Goal: Information Seeking & Learning: Learn about a topic

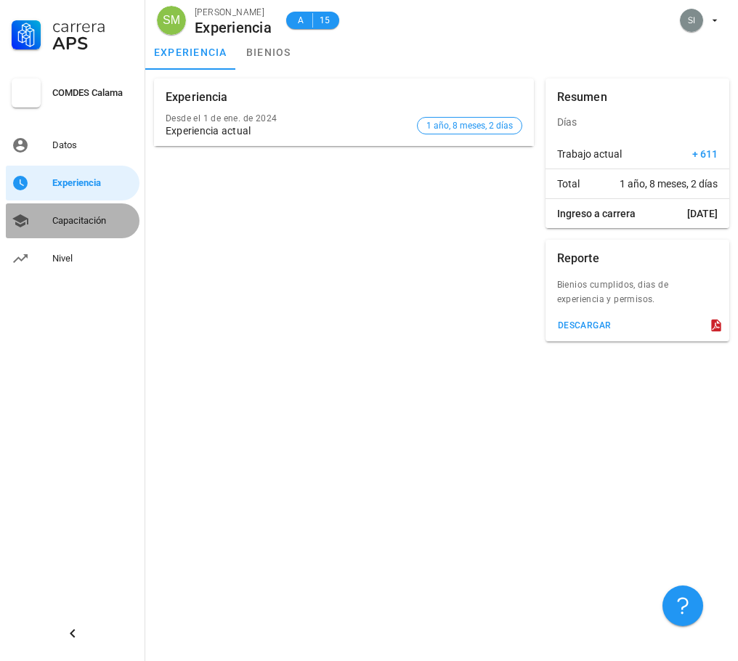
click at [86, 221] on div "Capacitación" at bounding box center [92, 221] width 81 height 12
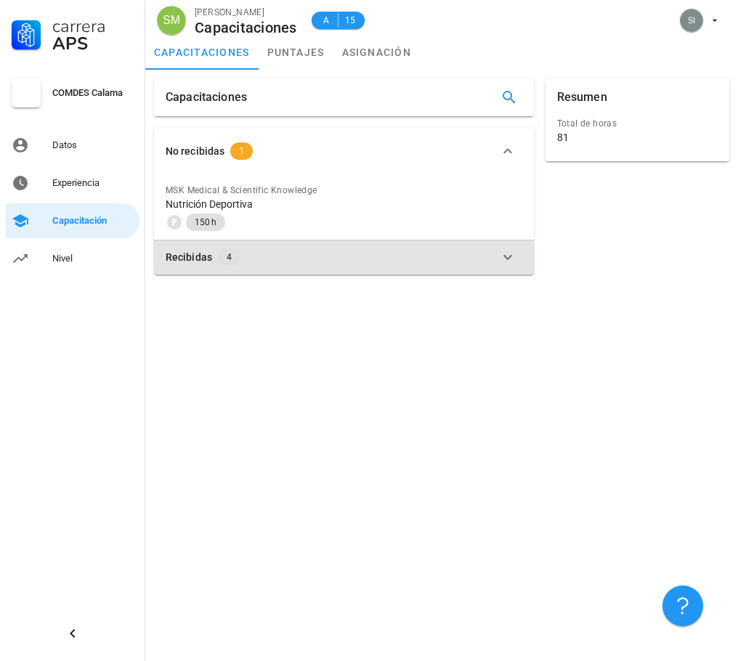
click at [196, 256] on div "Recibidas" at bounding box center [189, 257] width 46 height 16
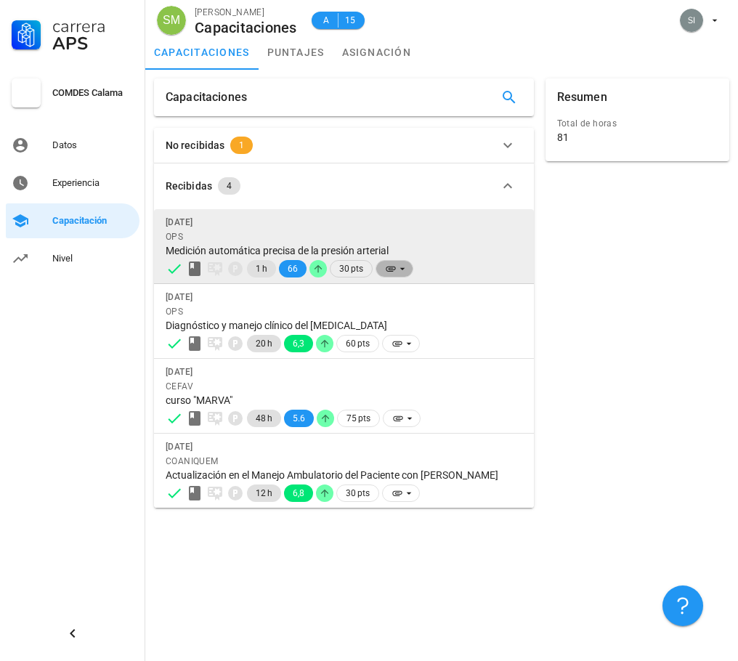
click at [400, 270] on icon at bounding box center [403, 269] width 12 height 12
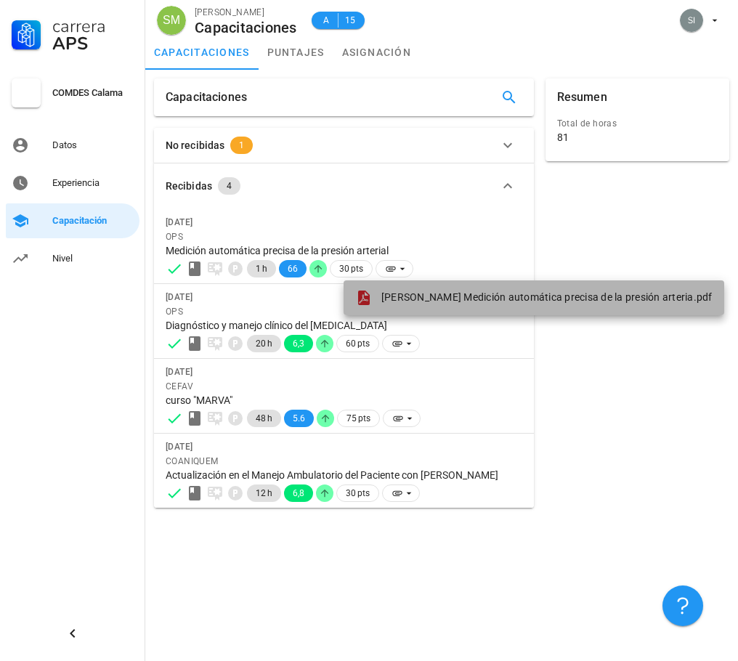
click at [426, 301] on span "[PERSON_NAME] Medición automática precisa de la presión arteria.pdf" at bounding box center [546, 297] width 331 height 12
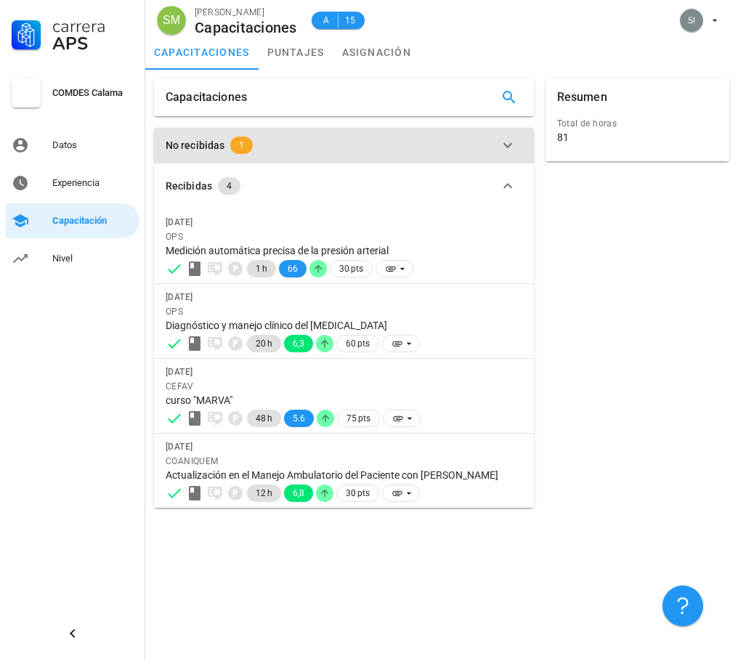
click at [220, 150] on div "No recibidas" at bounding box center [195, 145] width 59 height 16
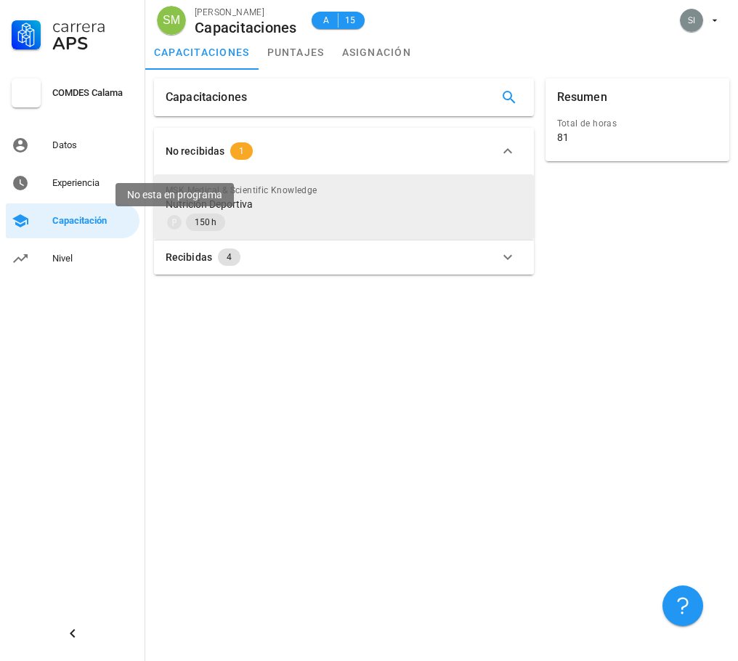
click at [166, 222] on icon at bounding box center [174, 222] width 17 height 17
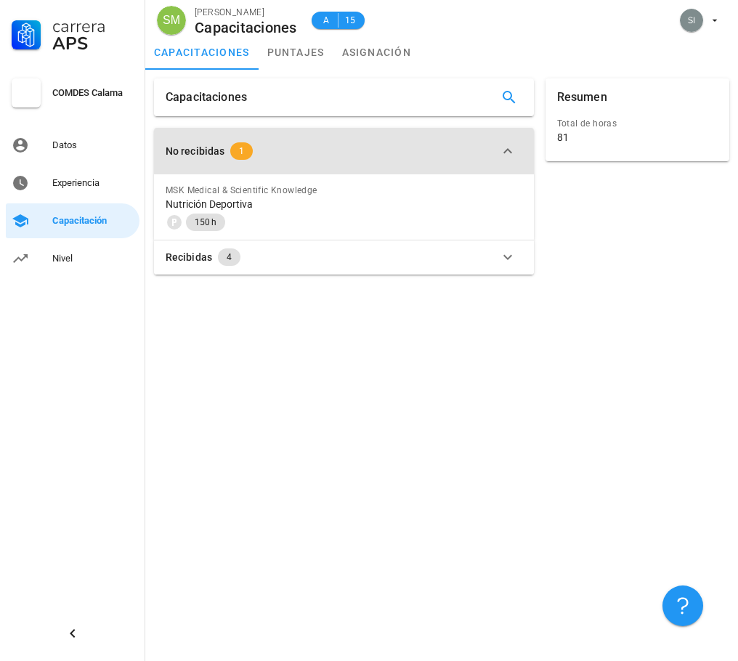
click at [508, 147] on icon "button" at bounding box center [507, 150] width 17 height 17
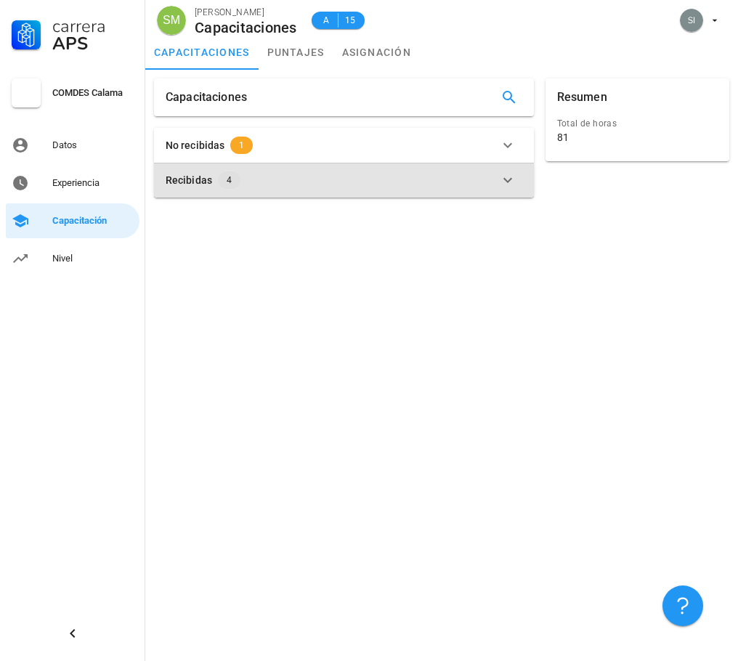
click at [286, 179] on div "Recibidas 4" at bounding box center [335, 179] width 339 height 17
